Goal: Task Accomplishment & Management: Complete application form

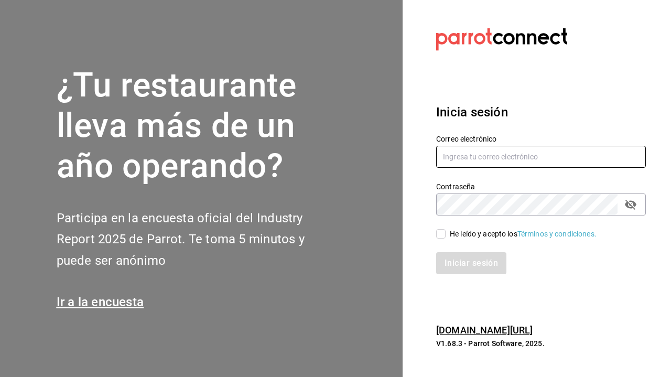
type input "[PERSON_NAME][EMAIL_ADDRESS][DOMAIN_NAME]"
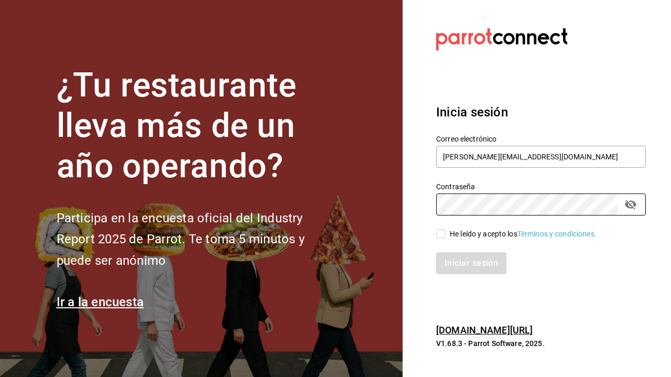
click at [442, 230] on input "He leído y acepto los Términos y condiciones." at bounding box center [440, 233] width 9 height 9
checkbox input "true"
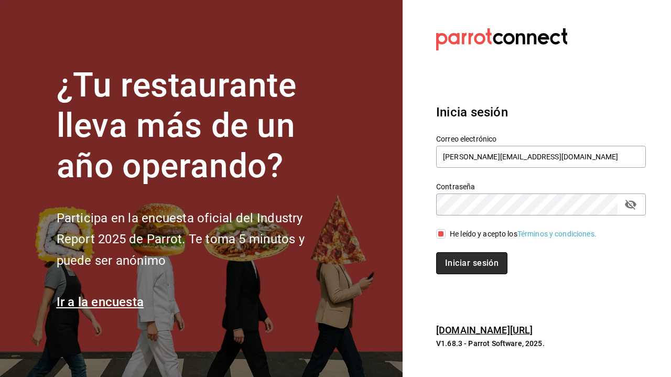
click at [466, 265] on button "Iniciar sesión" at bounding box center [471, 263] width 71 height 22
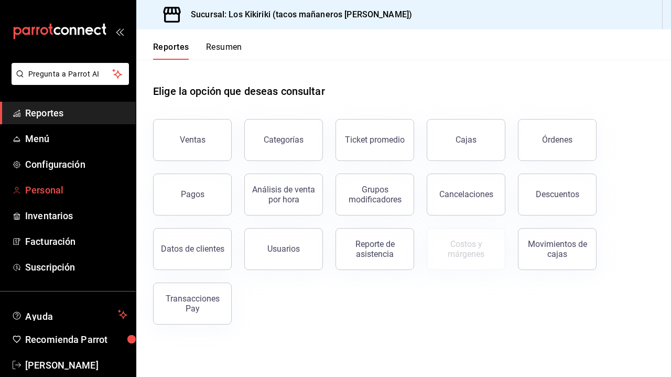
click at [49, 192] on span "Personal" at bounding box center [76, 190] width 102 height 14
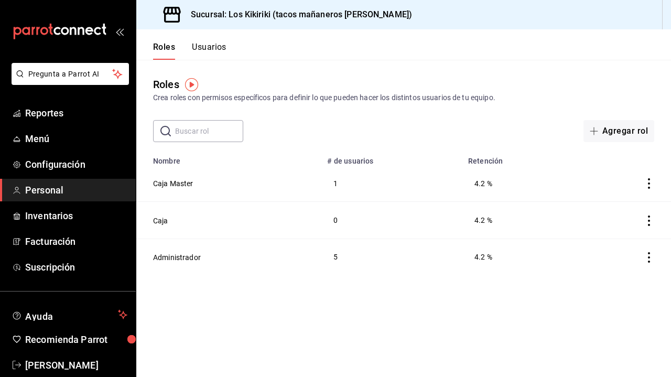
click at [204, 45] on button "Usuarios" at bounding box center [209, 51] width 35 height 18
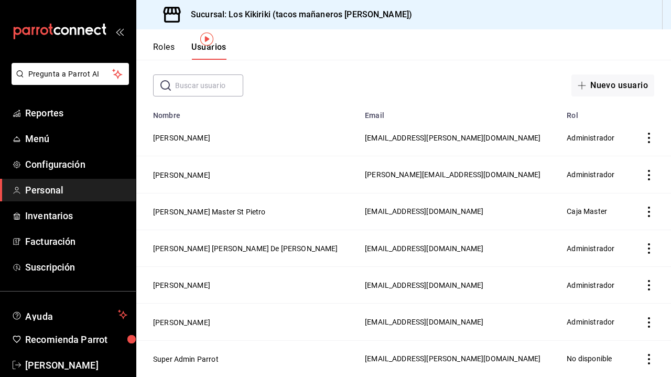
click at [42, 191] on span "Personal" at bounding box center [76, 190] width 102 height 14
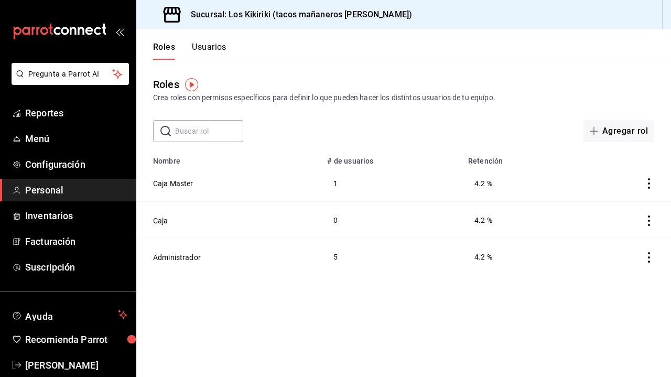
click at [48, 186] on span "Personal" at bounding box center [76, 190] width 102 height 14
click at [211, 48] on button "Usuarios" at bounding box center [209, 51] width 35 height 18
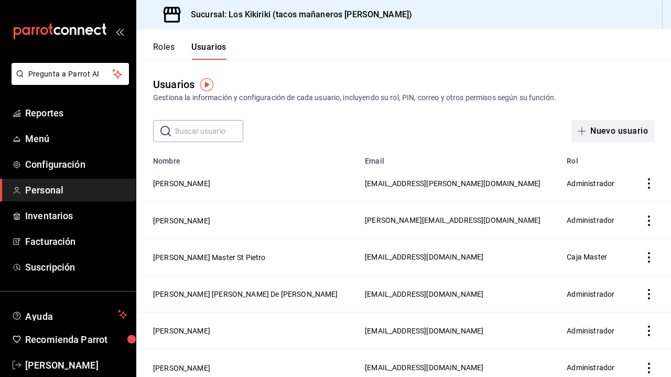
click at [603, 140] on button "Nuevo usuario" at bounding box center [613, 131] width 83 height 22
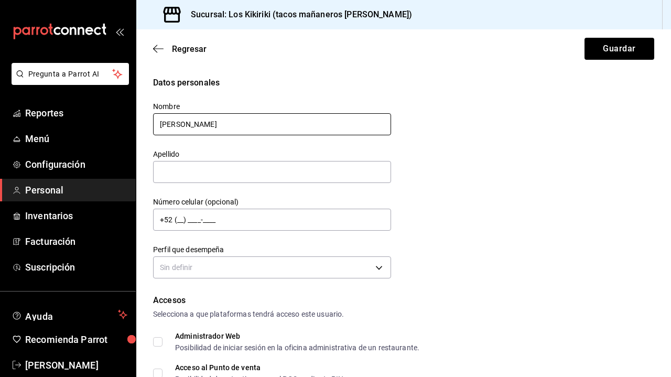
type input "Rodrigo"
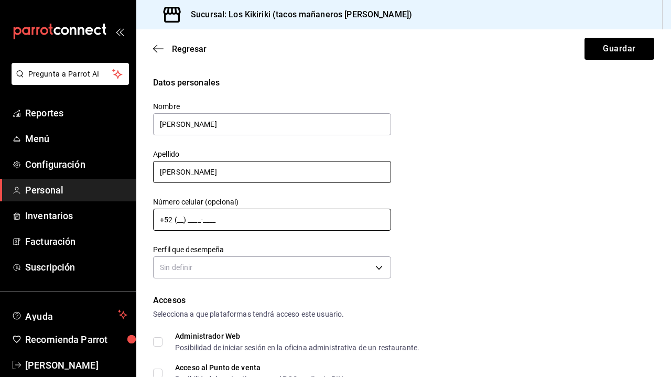
type input "Cardona"
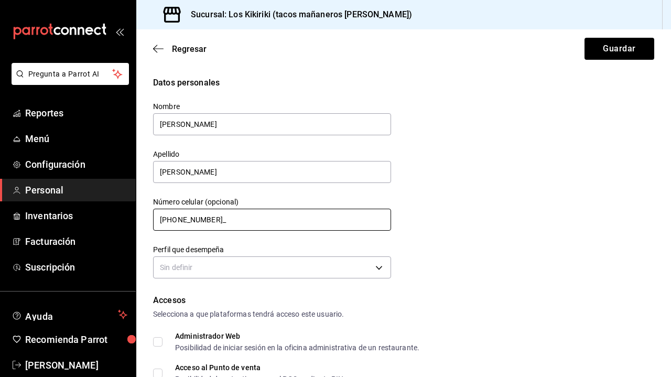
type input "+52 (81) 3608-2751"
click at [325, 278] on body "Pregunta a Parrot AI Reportes Menú Configuración Personal Inventarios Facturaci…" at bounding box center [335, 188] width 671 height 377
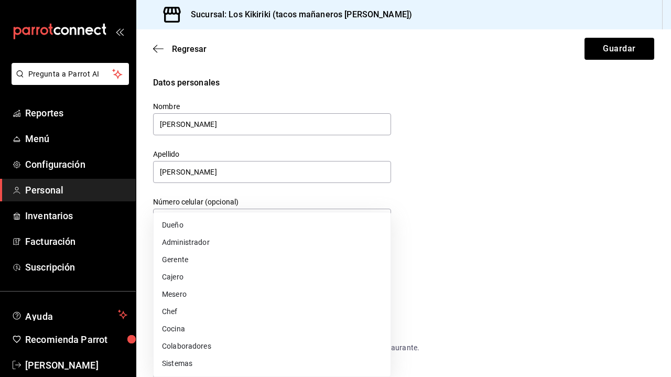
click at [323, 308] on li "Chef" at bounding box center [272, 311] width 237 height 17
type input "CHEF"
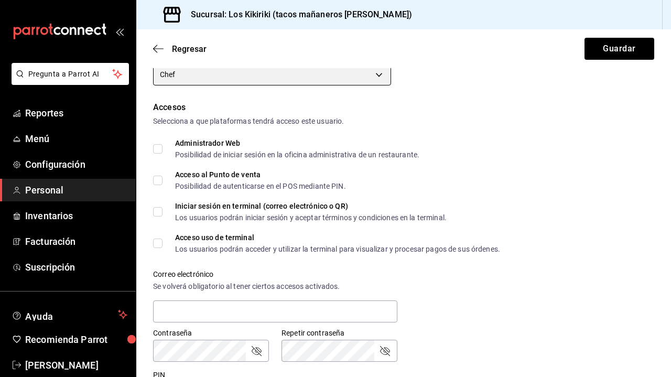
scroll to position [198, 0]
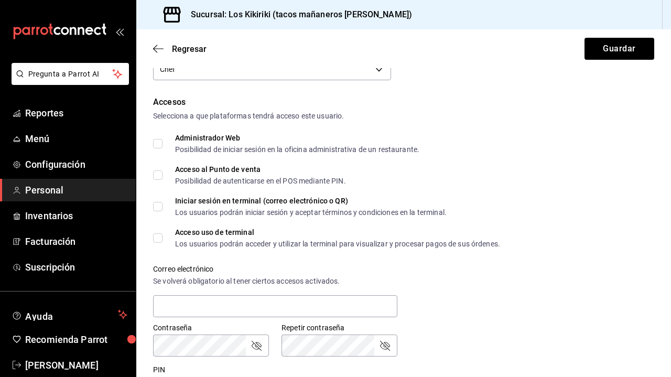
click at [159, 175] on input "Acceso al Punto de venta Posibilidad de autenticarse en el POS mediante PIN." at bounding box center [157, 174] width 9 height 9
checkbox input "true"
click at [157, 205] on input "Iniciar sesión en terminal (correo electrónico o QR) Los usuarios podrán inicia…" at bounding box center [157, 206] width 9 height 9
checkbox input "true"
click at [156, 236] on input "Acceso uso de terminal Los usuarios podrán acceder y utilizar la terminal para …" at bounding box center [157, 237] width 9 height 9
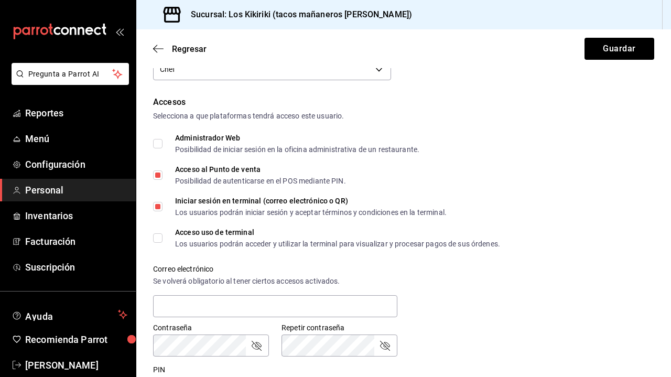
checkbox input "true"
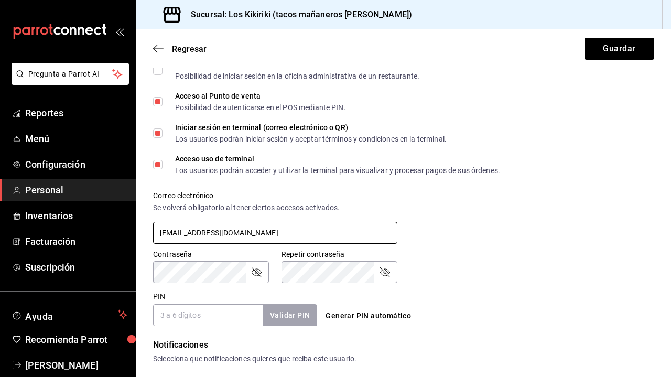
scroll to position [273, 0]
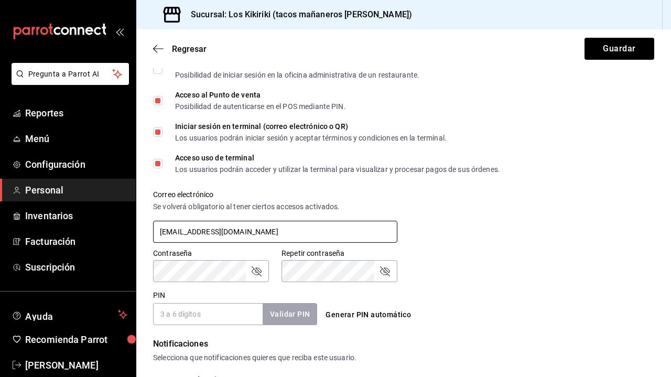
type input "rodrigocardona900@gmail.com"
click at [257, 270] on icon "passwordField" at bounding box center [256, 271] width 13 height 13
click at [388, 272] on icon "passwordField" at bounding box center [385, 271] width 13 height 13
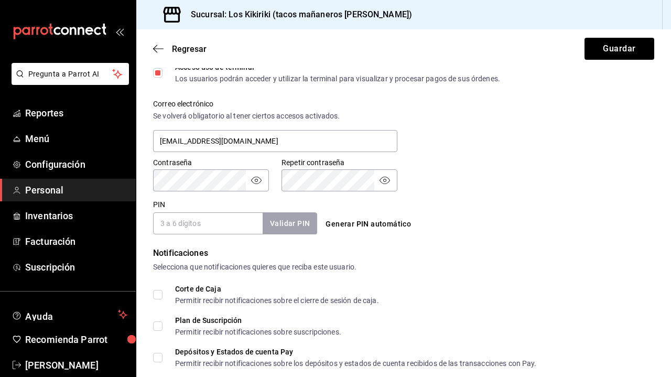
scroll to position [369, 0]
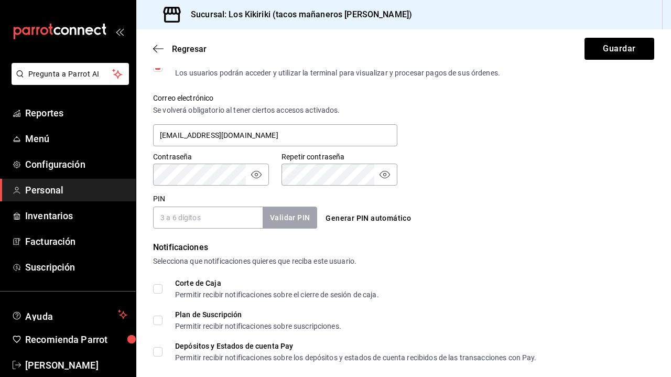
click at [208, 223] on input "PIN" at bounding box center [208, 218] width 110 height 22
type input "0110"
click at [289, 217] on button "Validar PIN" at bounding box center [290, 218] width 56 height 23
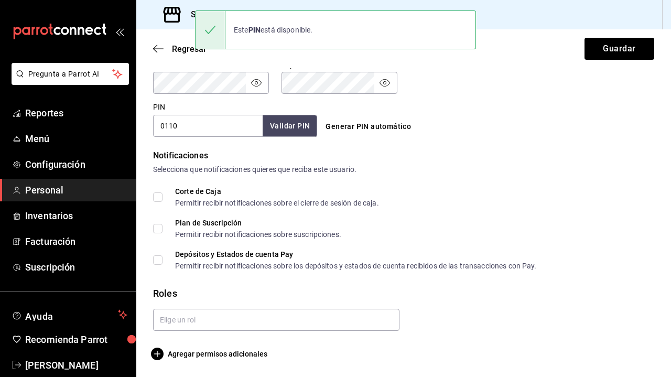
scroll to position [461, 0]
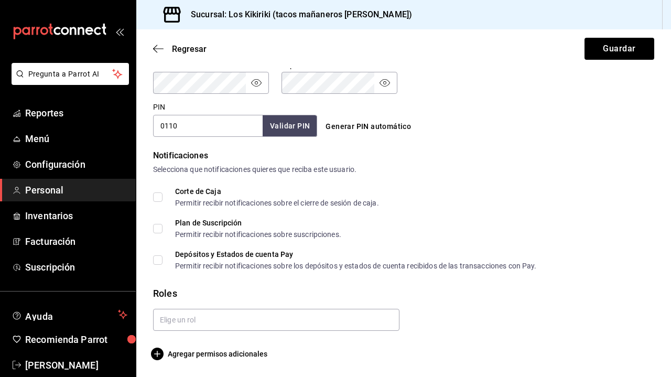
click at [161, 199] on input "Corte de Caja Permitir recibir notificaciones sobre el cierre de sesión de caja." at bounding box center [157, 197] width 9 height 9
checkbox input "true"
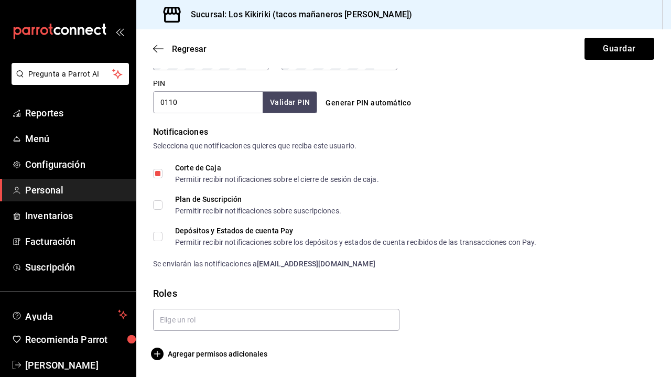
scroll to position [0, 0]
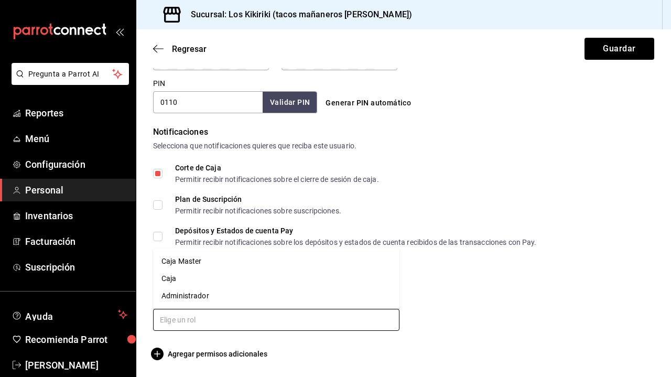
click at [262, 319] on input "text" at bounding box center [276, 320] width 247 height 22
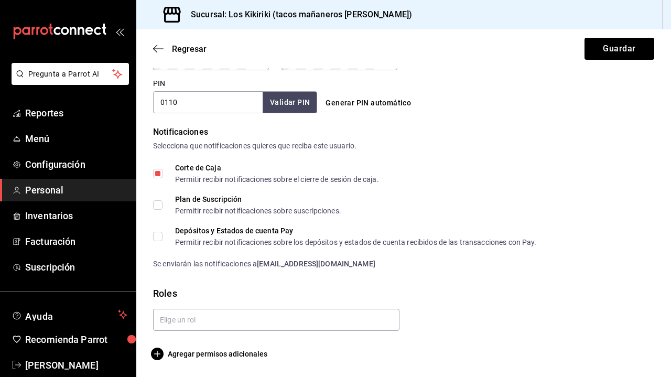
click at [514, 321] on div at bounding box center [400, 316] width 510 height 30
click at [613, 43] on button "Guardar" at bounding box center [620, 49] width 70 height 22
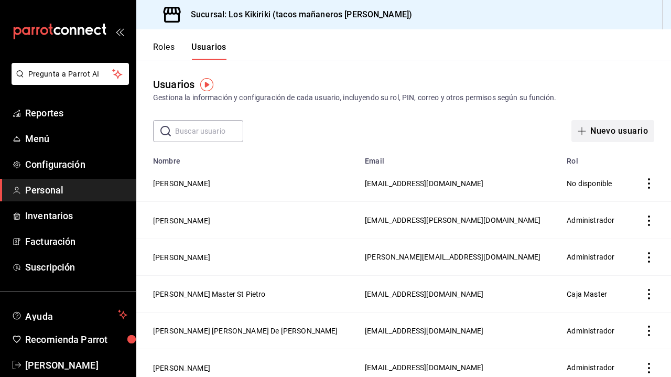
click at [590, 129] on span "button" at bounding box center [584, 131] width 13 height 8
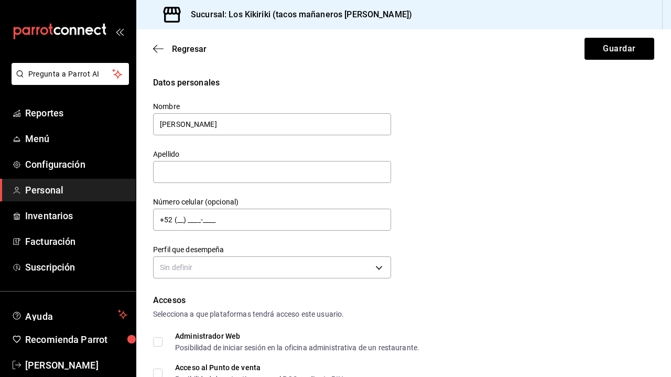
type input "Pablo"
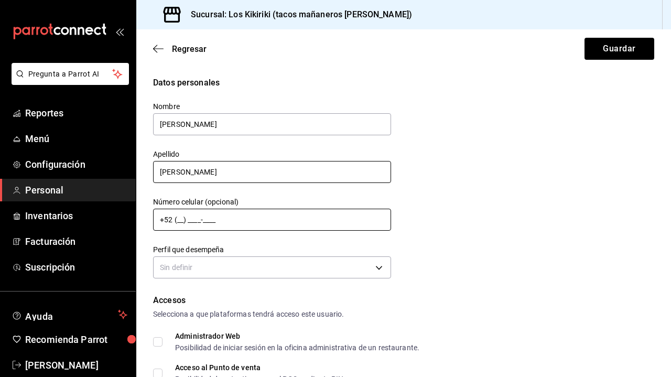
type input "Rodriguez"
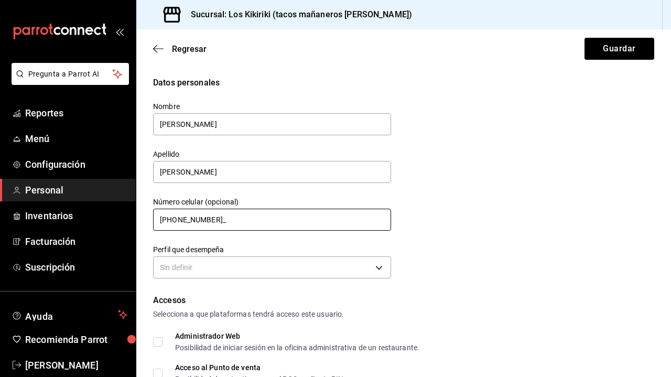
type input "+52 (92) 4134-2565"
click at [318, 269] on body "Pregunta a Parrot AI Reportes Menú Configuración Personal Inventarios Facturaci…" at bounding box center [335, 188] width 671 height 377
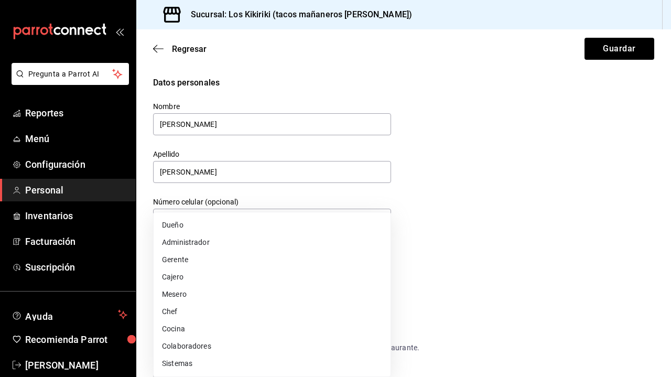
click at [323, 331] on li "Cocina" at bounding box center [272, 329] width 237 height 17
type input "KITCHEN"
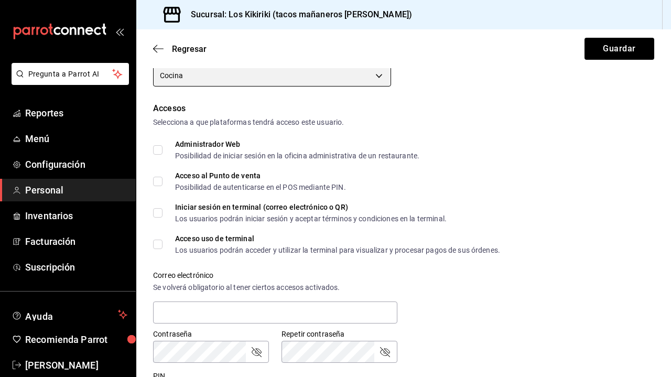
scroll to position [220, 0]
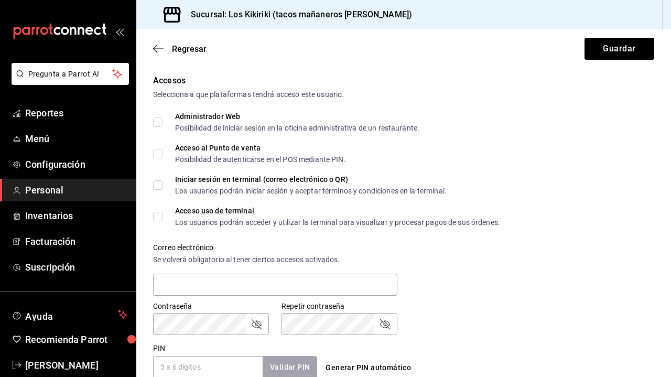
click at [161, 157] on input "Acceso al Punto de venta Posibilidad de autenticarse en el POS mediante PIN." at bounding box center [157, 153] width 9 height 9
checkbox input "true"
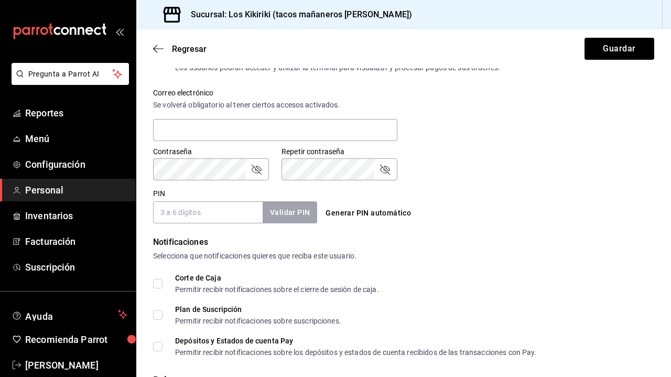
scroll to position [388, 0]
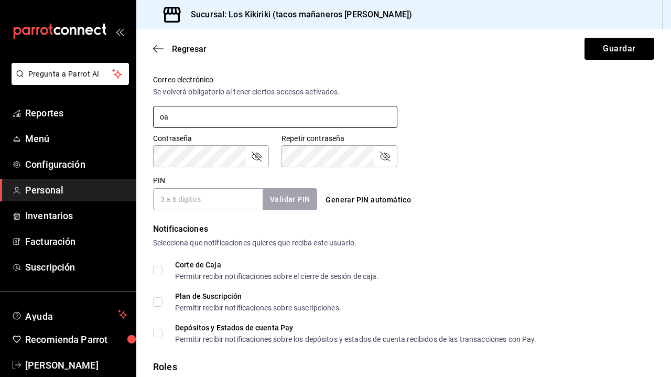
type input "o"
type input "pablofeliperodriguez047@hotmail.com"
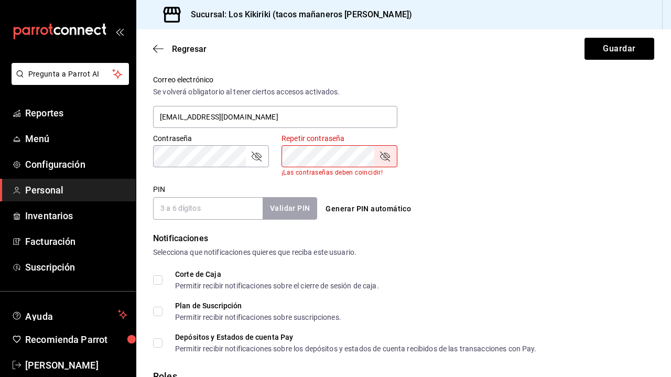
click at [185, 201] on input "PIN" at bounding box center [208, 208] width 110 height 22
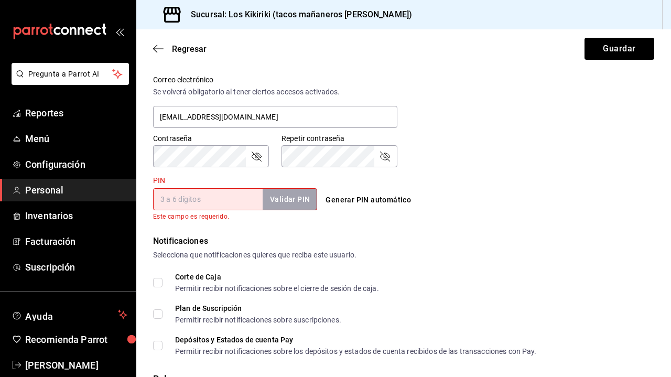
click at [228, 206] on input "PIN" at bounding box center [208, 199] width 110 height 22
type input "0109"
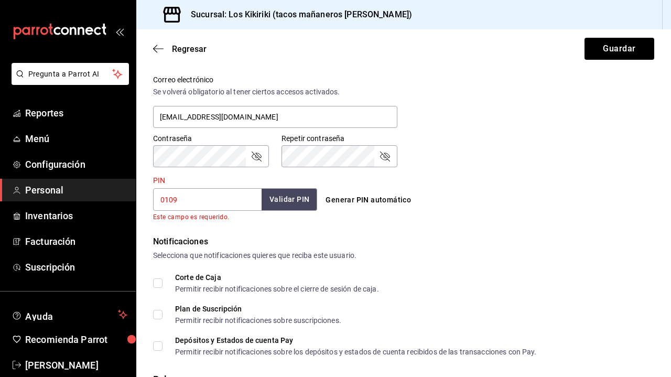
click at [292, 201] on button "Validar PIN" at bounding box center [290, 199] width 56 height 23
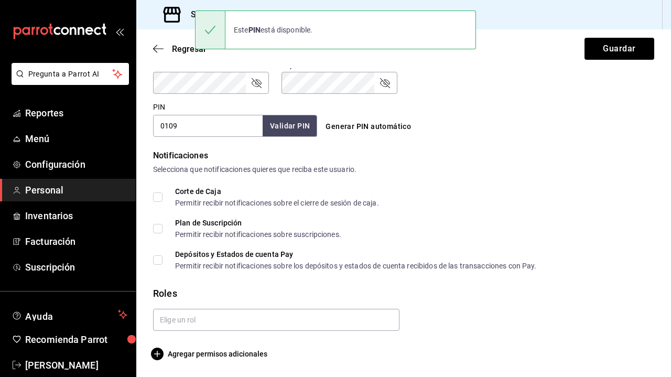
scroll to position [461, 0]
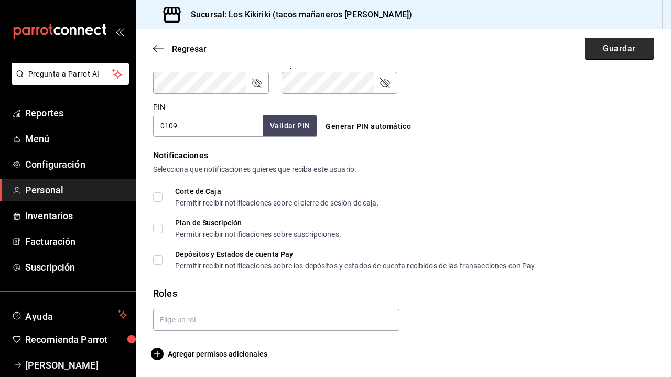
click at [630, 48] on button "Guardar" at bounding box center [620, 49] width 70 height 22
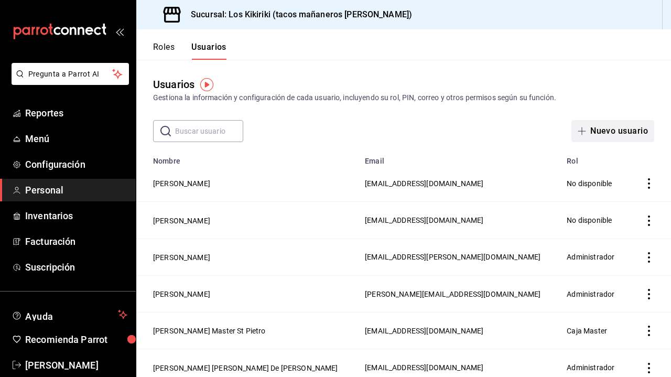
click at [606, 130] on button "Nuevo usuario" at bounding box center [613, 131] width 83 height 22
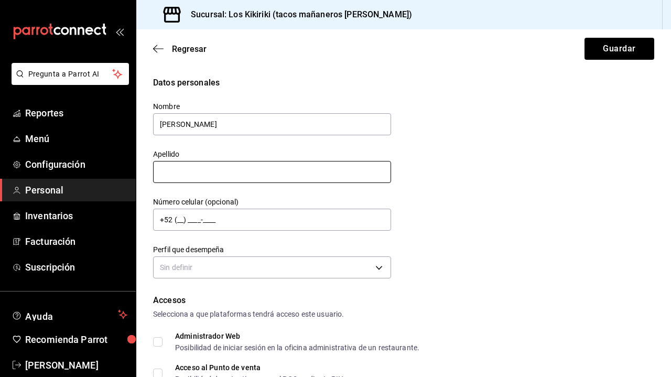
type input "Aurelia"
type input "Torres"
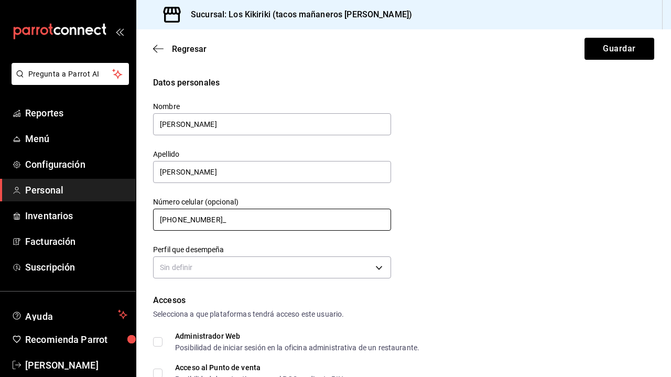
type input "+52 (81) 1730-7993"
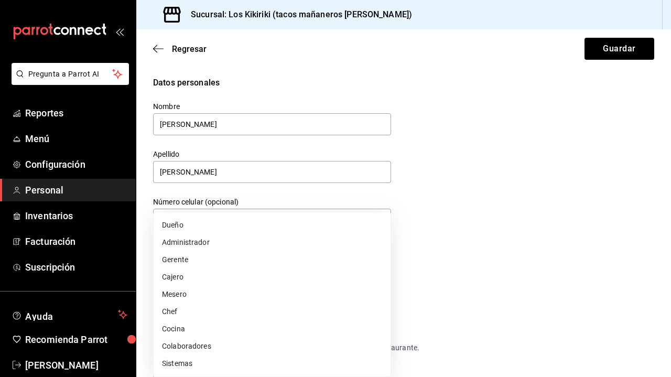
click at [288, 265] on body "Pregunta a Parrot AI Reportes Menú Configuración Personal Inventarios Facturaci…" at bounding box center [335, 188] width 671 height 377
click at [249, 330] on li "Cocina" at bounding box center [272, 329] width 237 height 17
type input "KITCHEN"
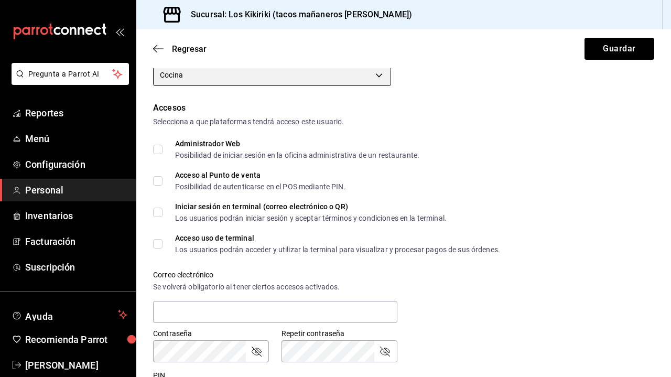
scroll to position [194, 0]
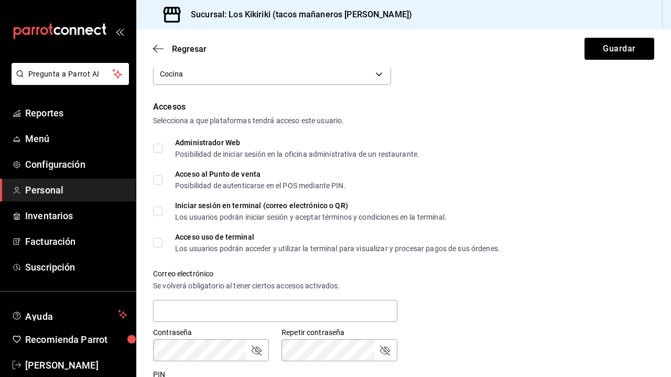
click at [157, 177] on input "Acceso al Punto de venta Posibilidad de autenticarse en el POS mediante PIN." at bounding box center [157, 179] width 9 height 9
checkbox input "true"
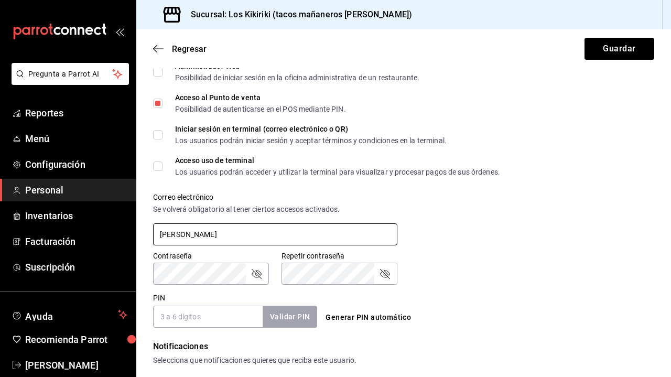
scroll to position [269, 0]
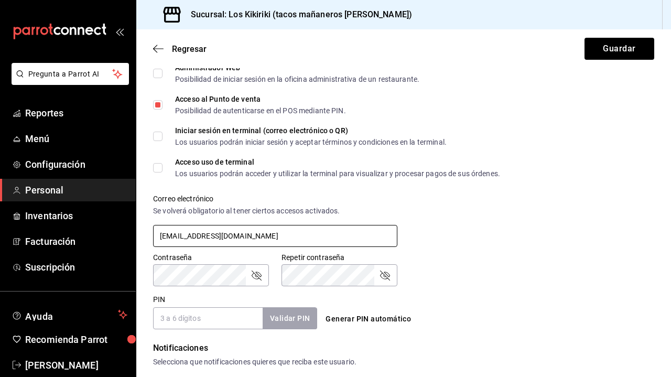
type input "aureliatorres0606@gmail.com"
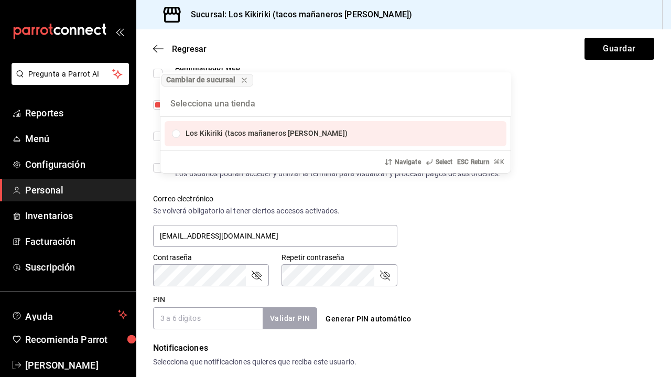
click at [339, 281] on div "Cambiar de sucursal Los Kikiriki (tacos mañaneros valle) Navigate Select ESC Re…" at bounding box center [335, 188] width 671 height 377
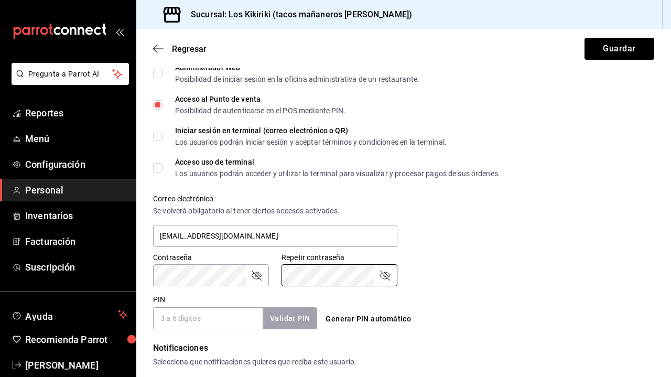
click at [219, 324] on input "PIN" at bounding box center [208, 318] width 110 height 22
type input "2306"
click at [295, 315] on button "Validar PIN" at bounding box center [290, 318] width 56 height 23
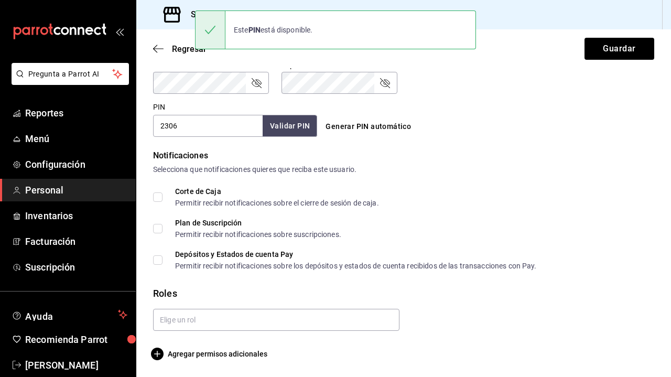
scroll to position [0, 0]
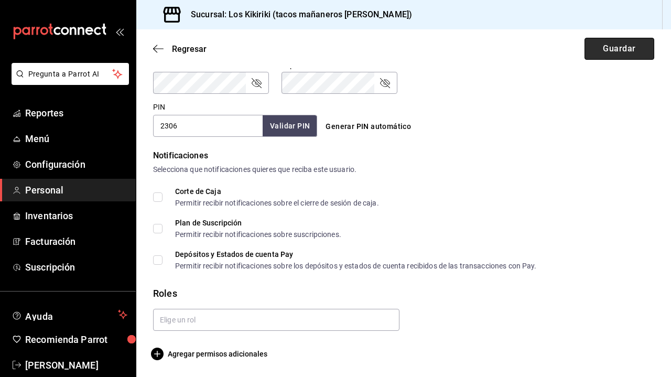
click at [600, 56] on button "Guardar" at bounding box center [620, 49] width 70 height 22
